Goal: Book appointment/travel/reservation

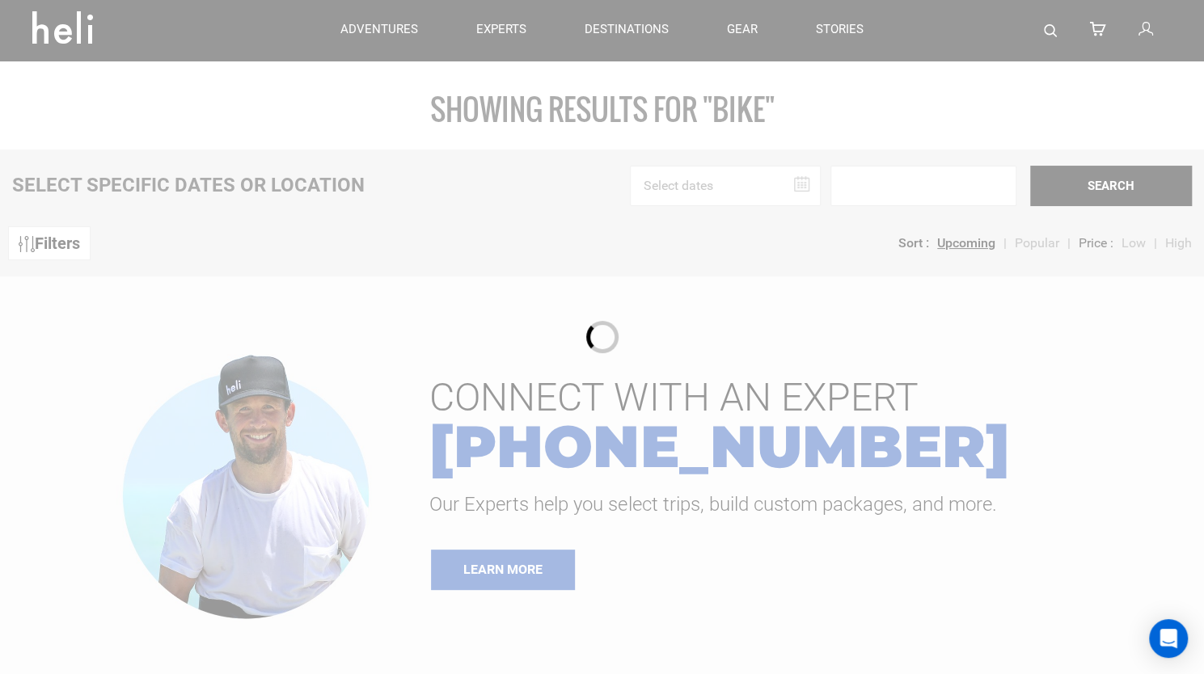
type input "Bike"
